Goal: Information Seeking & Learning: Learn about a topic

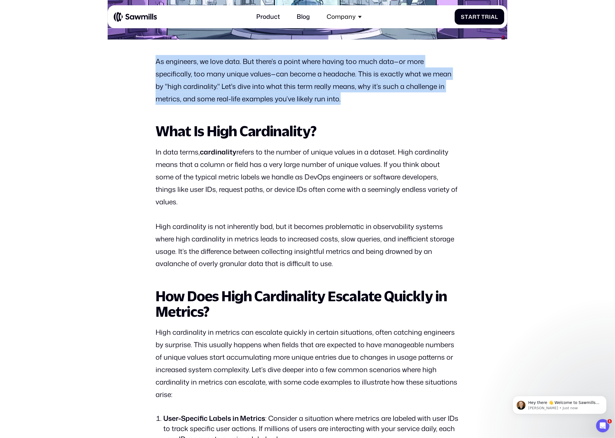
scroll to position [358, 0]
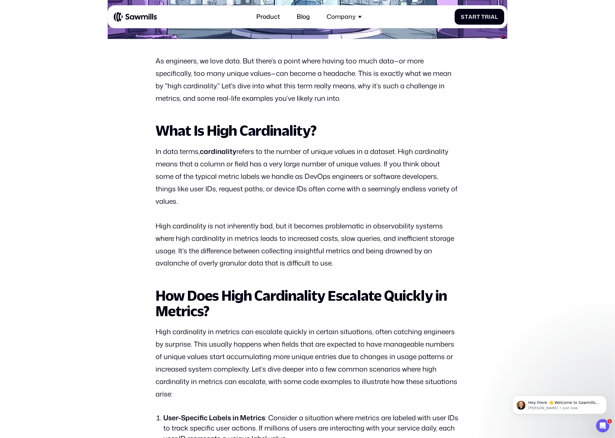
click at [183, 156] on p "In data terms, cardinality refers to the number of unique values in a dataset. …" at bounding box center [308, 176] width 304 height 62
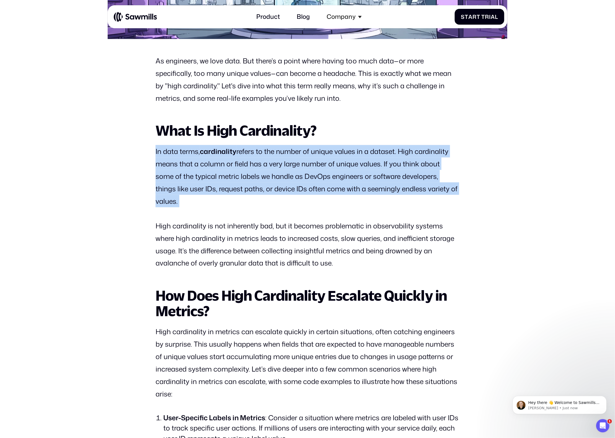
click at [183, 156] on p "In data terms, cardinality refers to the number of unique values in a dataset. …" at bounding box center [308, 176] width 304 height 62
click at [257, 237] on p "High cardinality is not inherently bad, but it becomes problematic in observabi…" at bounding box center [308, 245] width 304 height 50
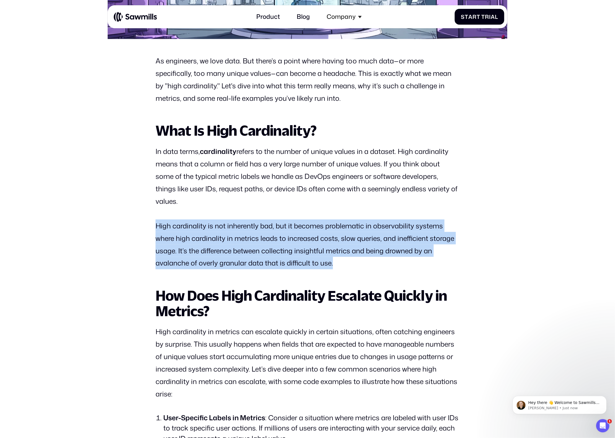
drag, startPoint x: 154, startPoint y: 222, endPoint x: 343, endPoint y: 267, distance: 193.9
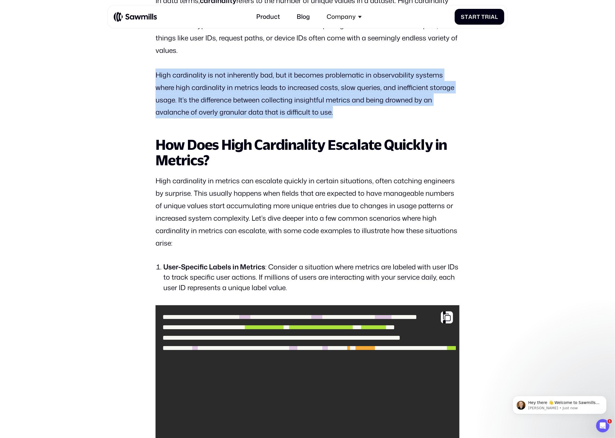
scroll to position [546, 0]
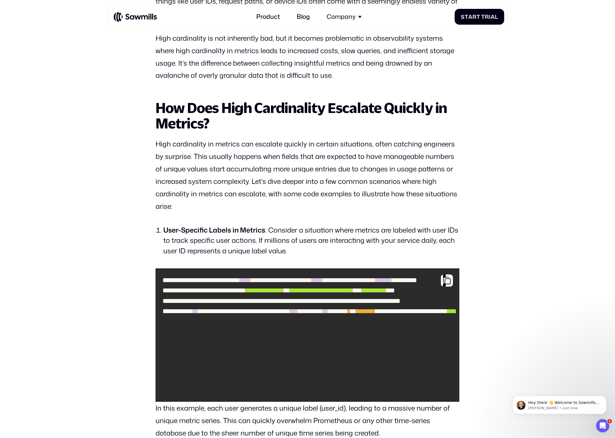
click at [217, 186] on p "High cardinality in metrics can escalate quickly in certain situations, often c…" at bounding box center [308, 175] width 304 height 75
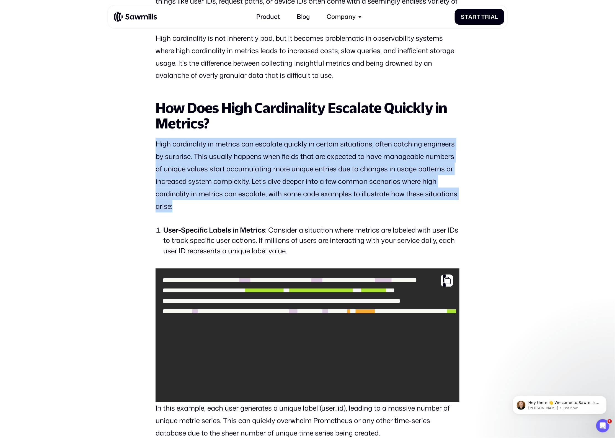
drag, startPoint x: 155, startPoint y: 141, endPoint x: 264, endPoint y: 209, distance: 127.8
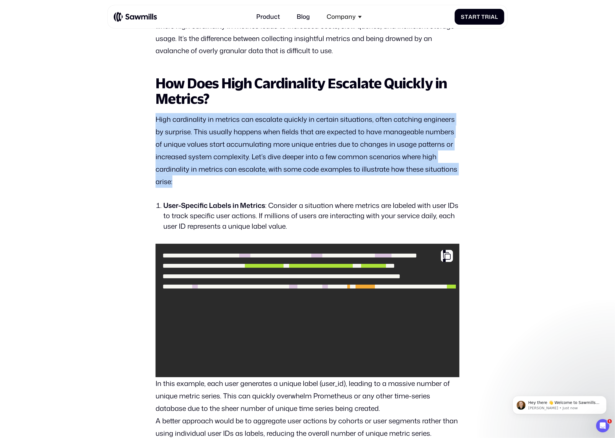
scroll to position [572, 0]
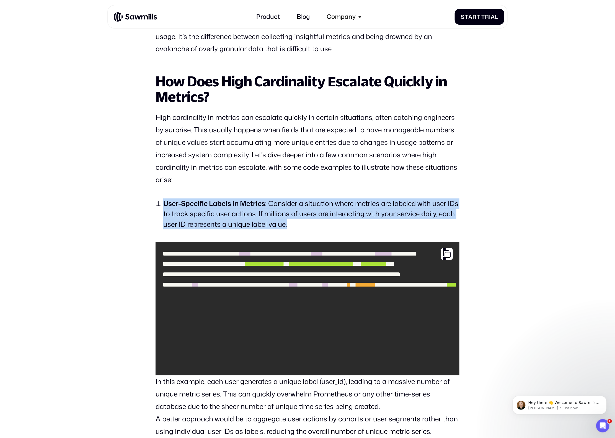
drag, startPoint x: 157, startPoint y: 199, endPoint x: 294, endPoint y: 225, distance: 140.1
click at [294, 225] on li "User-Specific Labels in Metrics : Consider a situation where metrics are labele…" at bounding box center [311, 213] width 296 height 31
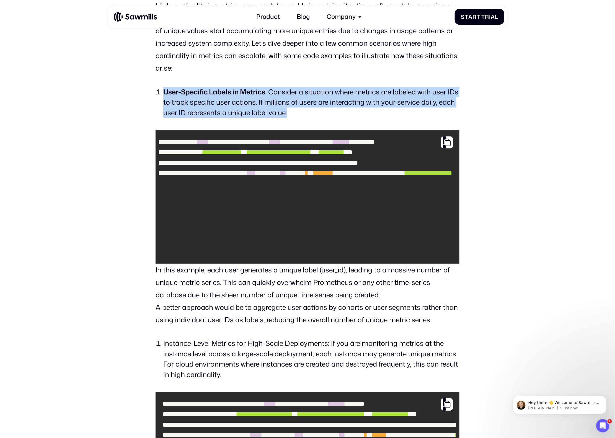
scroll to position [685, 0]
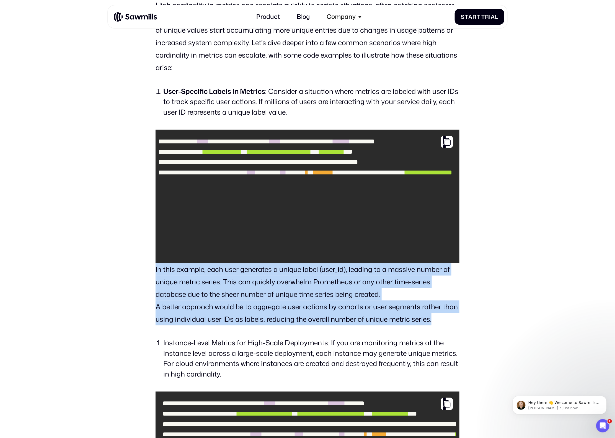
drag, startPoint x: 153, startPoint y: 268, endPoint x: 447, endPoint y: 316, distance: 298.1
click at [447, 316] on p "In this example, each user generates a unique label (user_id), leading to a mas…" at bounding box center [308, 294] width 304 height 62
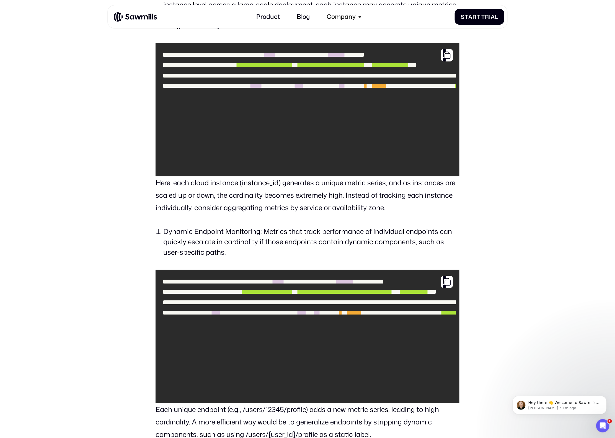
scroll to position [1061, 0]
